Goal: Task Accomplishment & Management: Complete application form

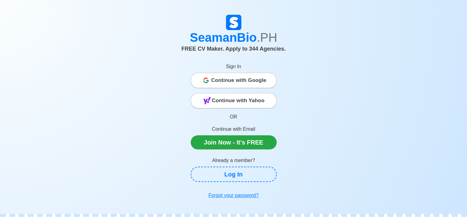
click at [211, 81] on span "Continue with Google" at bounding box center [238, 80] width 55 height 12
